Goal: Transaction & Acquisition: Download file/media

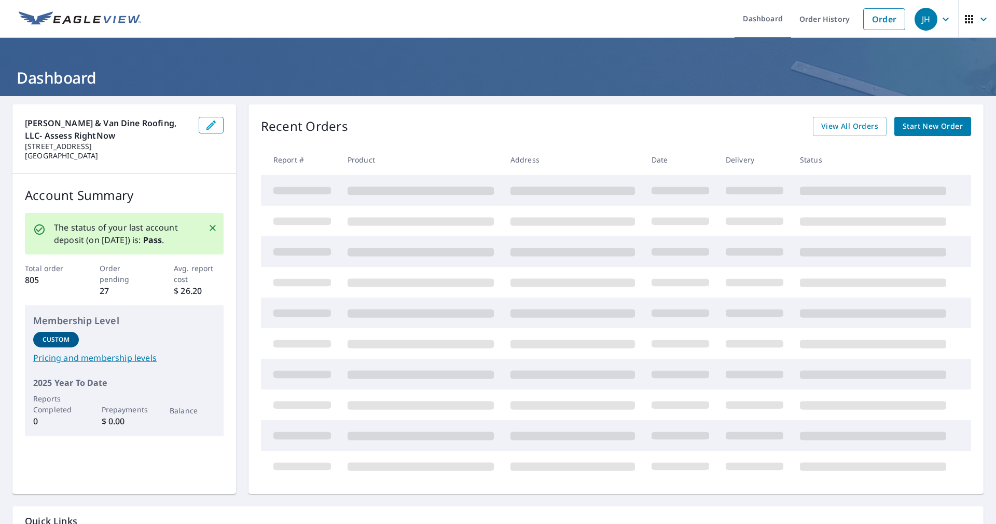
scroll to position [72, 0]
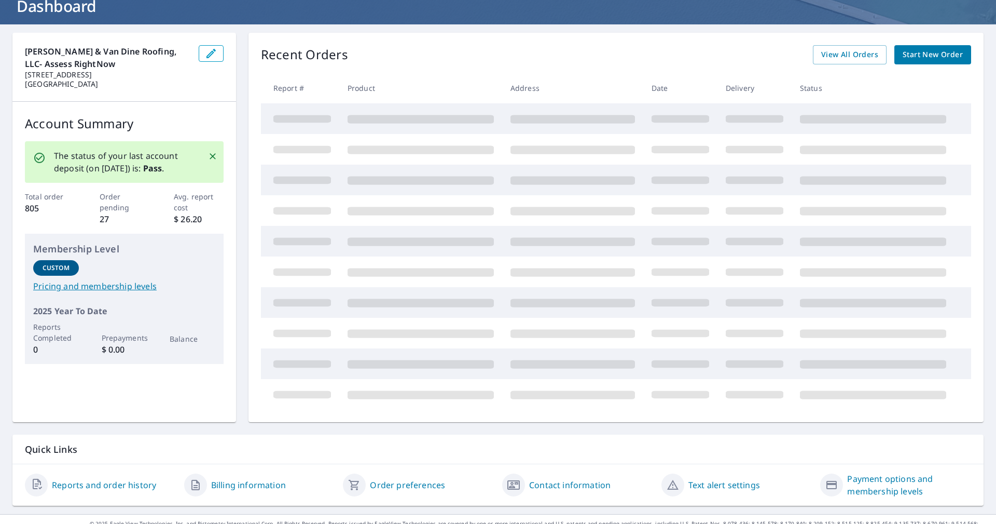
click at [118, 487] on link "Reports and order history" at bounding box center [104, 484] width 104 height 12
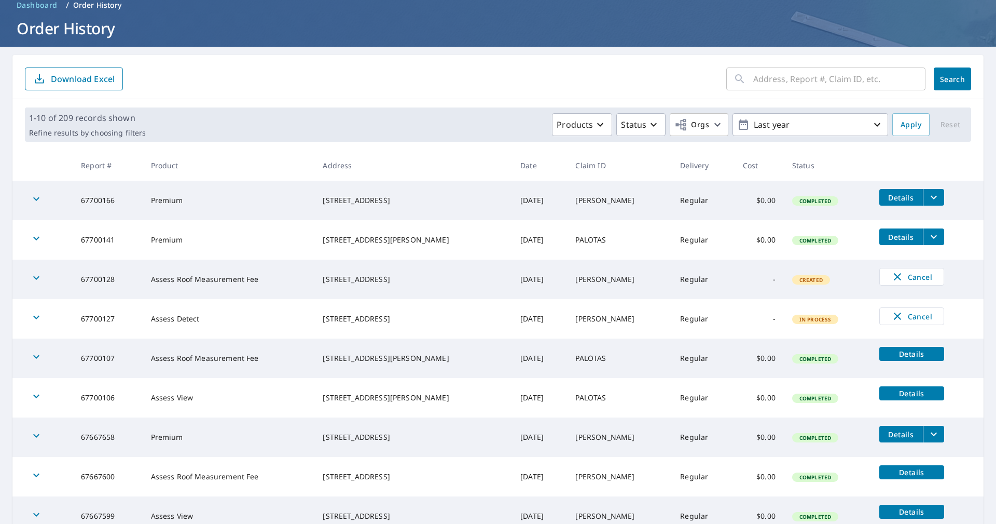
scroll to position [53, 0]
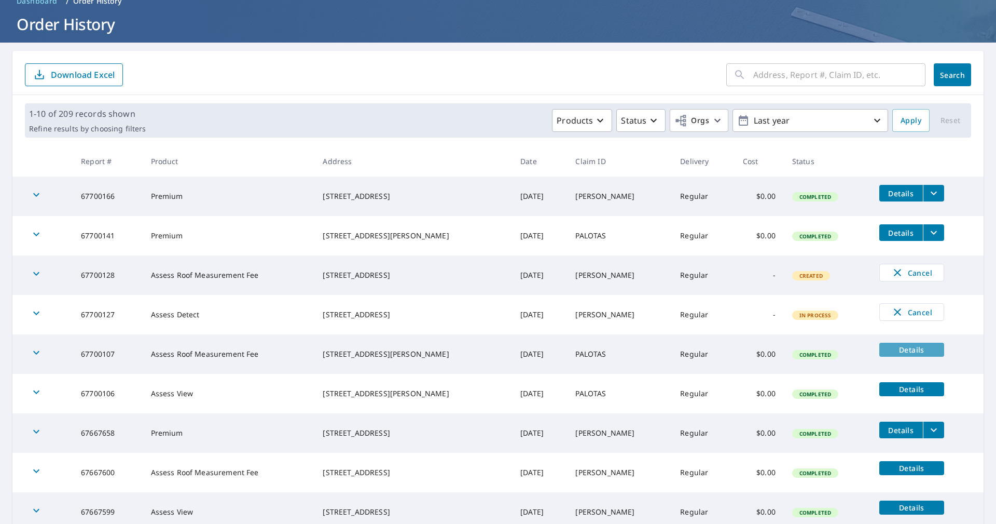
click at [894, 346] on span "Details" at bounding box center [912, 350] width 52 height 10
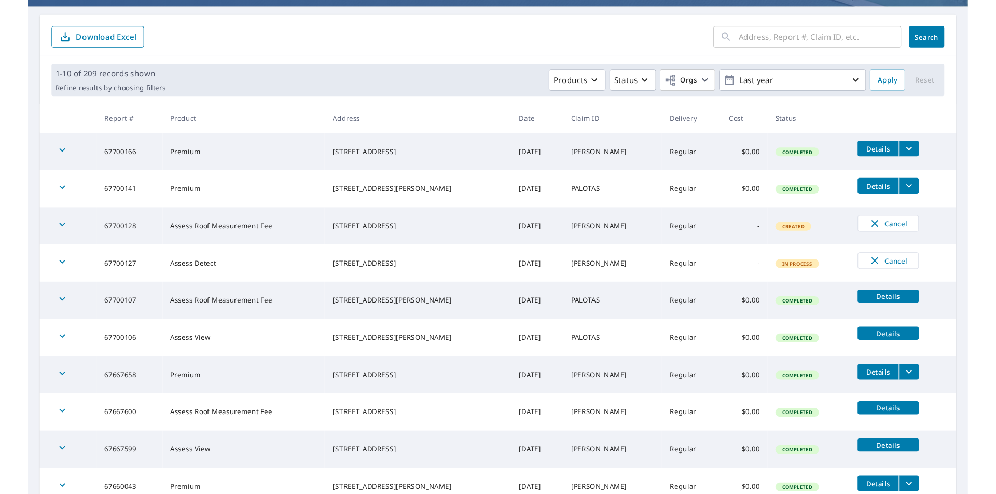
scroll to position [86, 0]
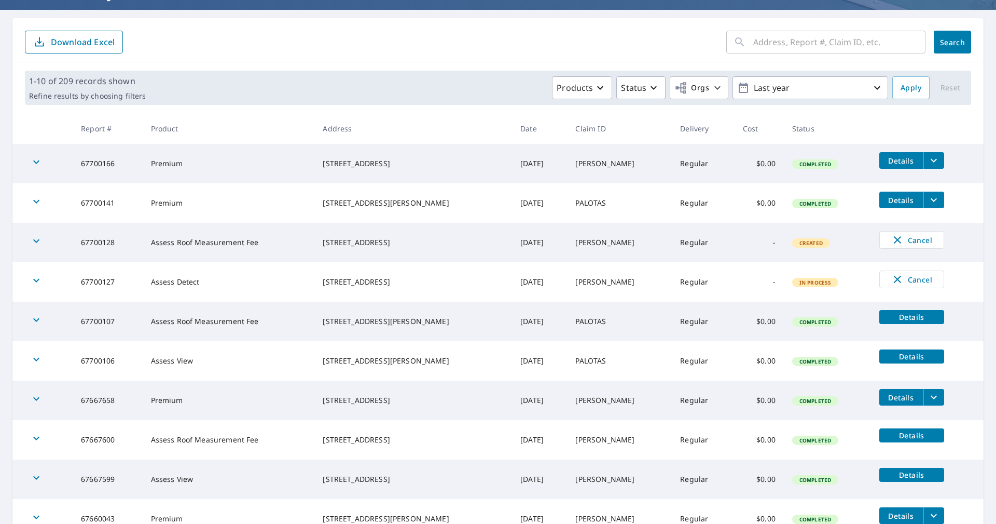
click at [696, 362] on td "Regular" at bounding box center [703, 360] width 63 height 39
click at [928, 198] on icon "filesDropdownBtn-67700141" at bounding box center [934, 200] width 12 height 12
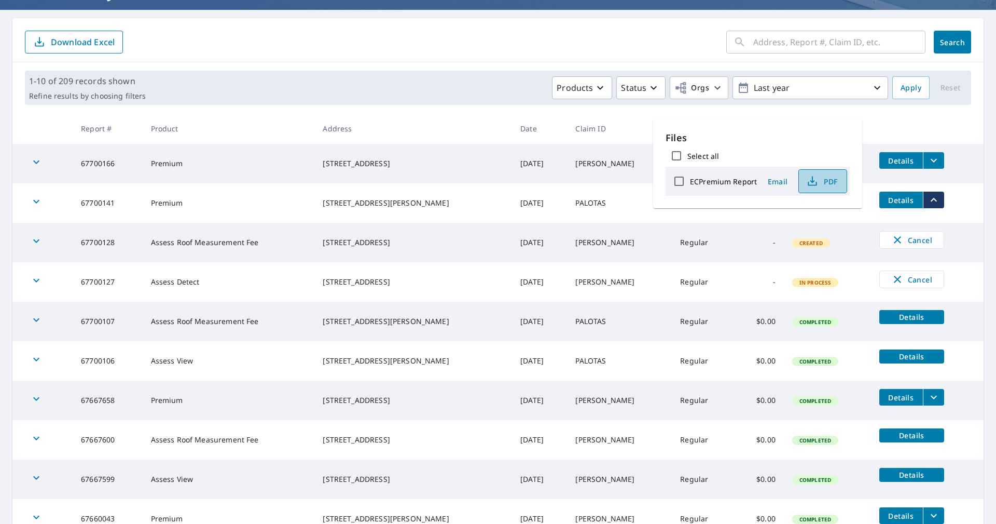
click at [825, 184] on span "PDF" at bounding box center [821, 181] width 33 height 12
click at [823, 181] on span "PDF" at bounding box center [821, 181] width 33 height 12
